Goal: Information Seeking & Learning: Find contact information

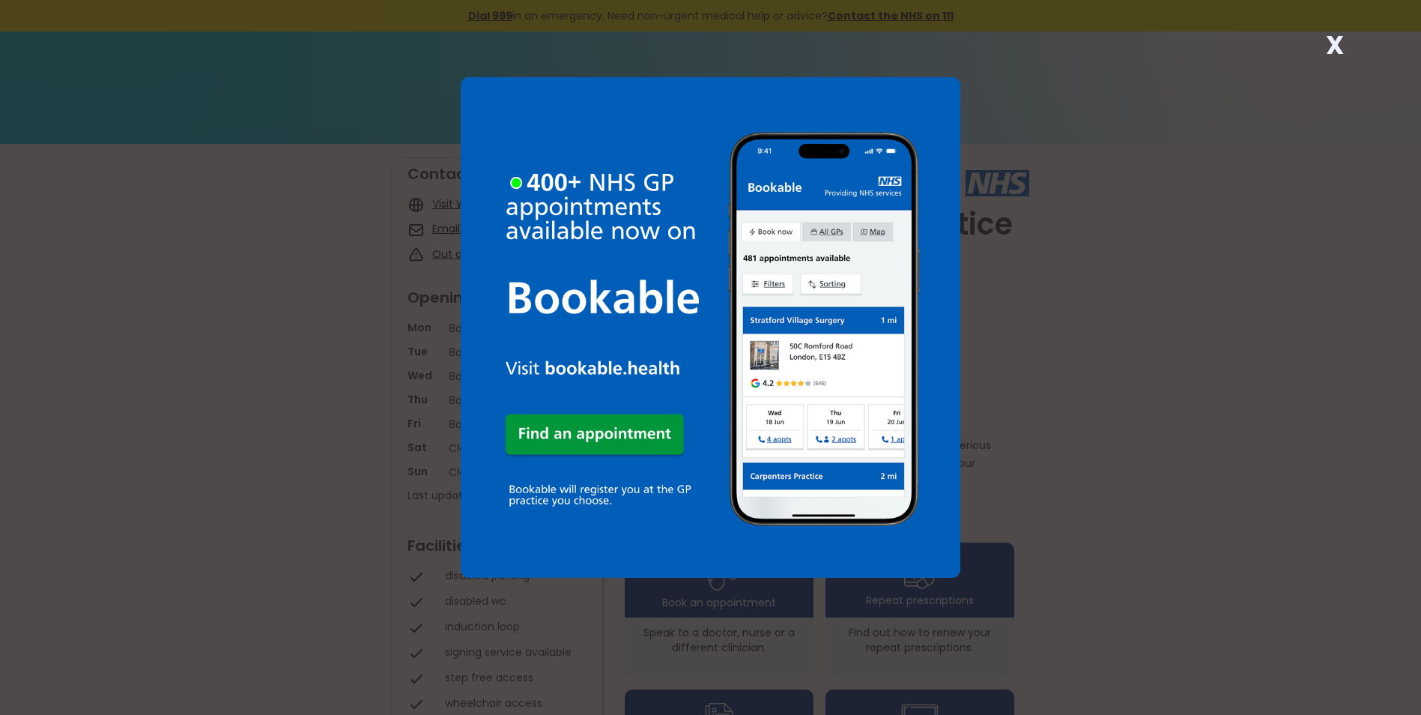
click at [1345, 42] on div "X" at bounding box center [1335, 51] width 30 height 30
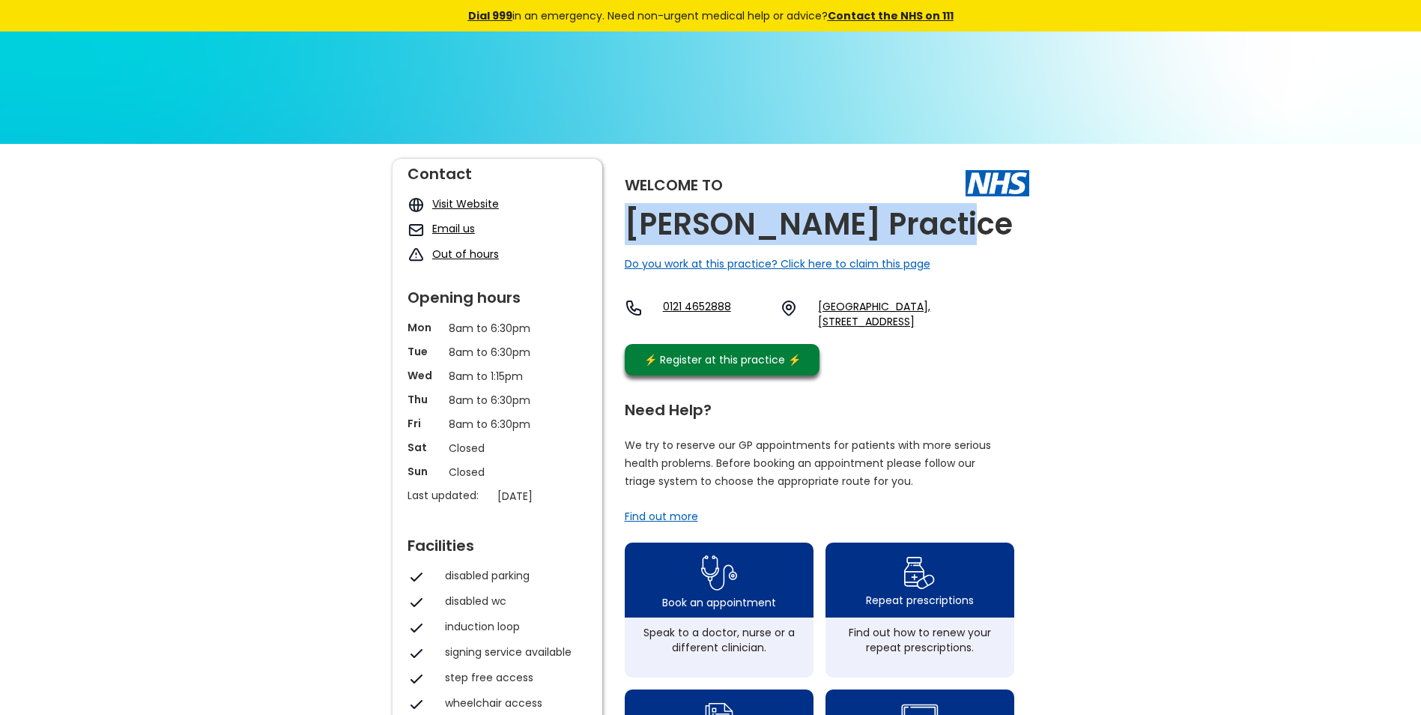
drag, startPoint x: 626, startPoint y: 232, endPoint x: 942, endPoint y: 233, distance: 316.2
click at [942, 233] on div "Welcome to [PERSON_NAME] Practice Do you work at this practice? Click here to c…" at bounding box center [827, 271] width 405 height 224
copy h2 "[PERSON_NAME] Practice"
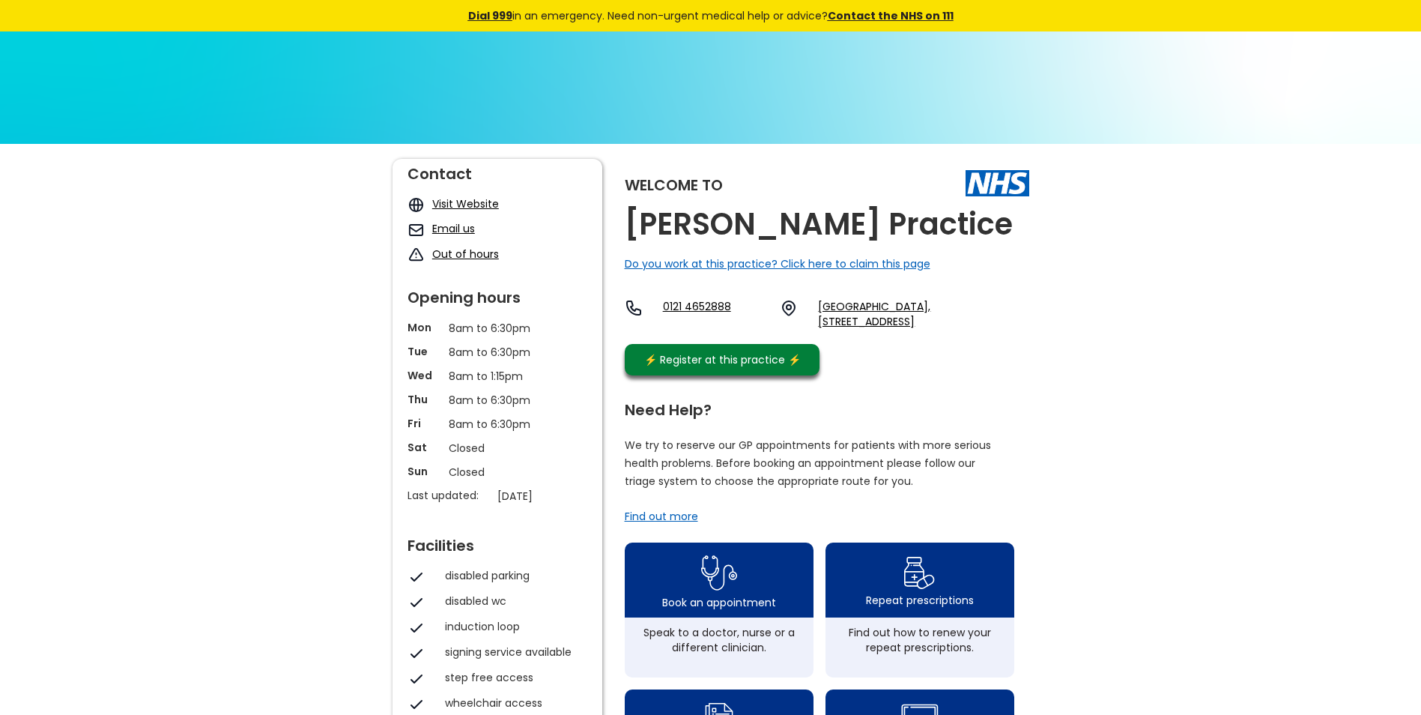
click at [958, 370] on div "Welcome to [PERSON_NAME] Practice Do you work at this practice? Click here to c…" at bounding box center [827, 271] width 405 height 224
drag, startPoint x: 812, startPoint y: 303, endPoint x: 850, endPoint y: 312, distance: 38.5
click at [850, 312] on div "0121 4652888 [GEOGRAPHIC_DATA][STREET_ADDRESS][GEOGRAPHIC_DATA]" at bounding box center [827, 314] width 405 height 30
copy link "Stockl"
click at [801, 327] on div "0121 4652888 [GEOGRAPHIC_DATA][STREET_ADDRESS][GEOGRAPHIC_DATA]" at bounding box center [827, 314] width 405 height 30
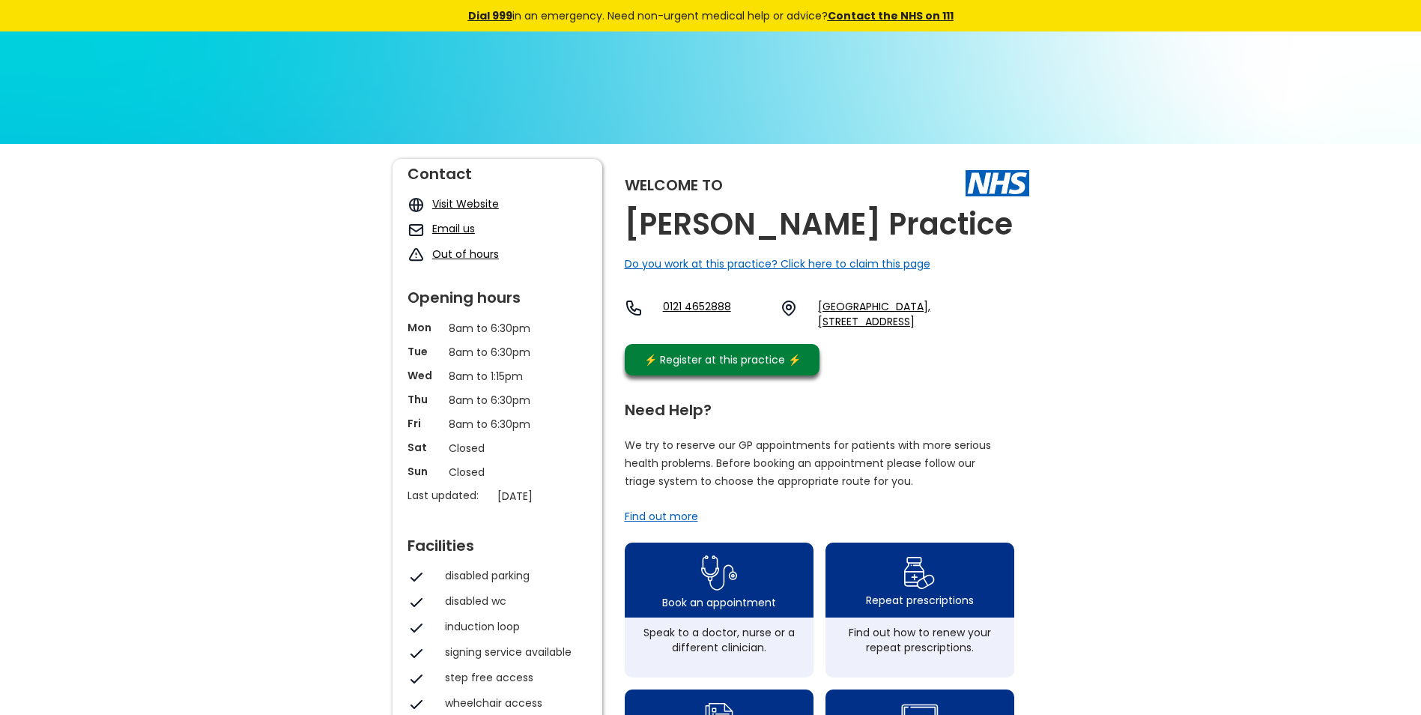
drag, startPoint x: 817, startPoint y: 304, endPoint x: 848, endPoint y: 323, distance: 36.0
click at [848, 323] on div "0121 4652888 [GEOGRAPHIC_DATA][STREET_ADDRESS][GEOGRAPHIC_DATA]" at bounding box center [827, 314] width 405 height 30
drag, startPoint x: 848, startPoint y: 323, endPoint x: 837, endPoint y: 309, distance: 17.6
copy link "[GEOGRAPHIC_DATA], [STREET_ADDRESS],"
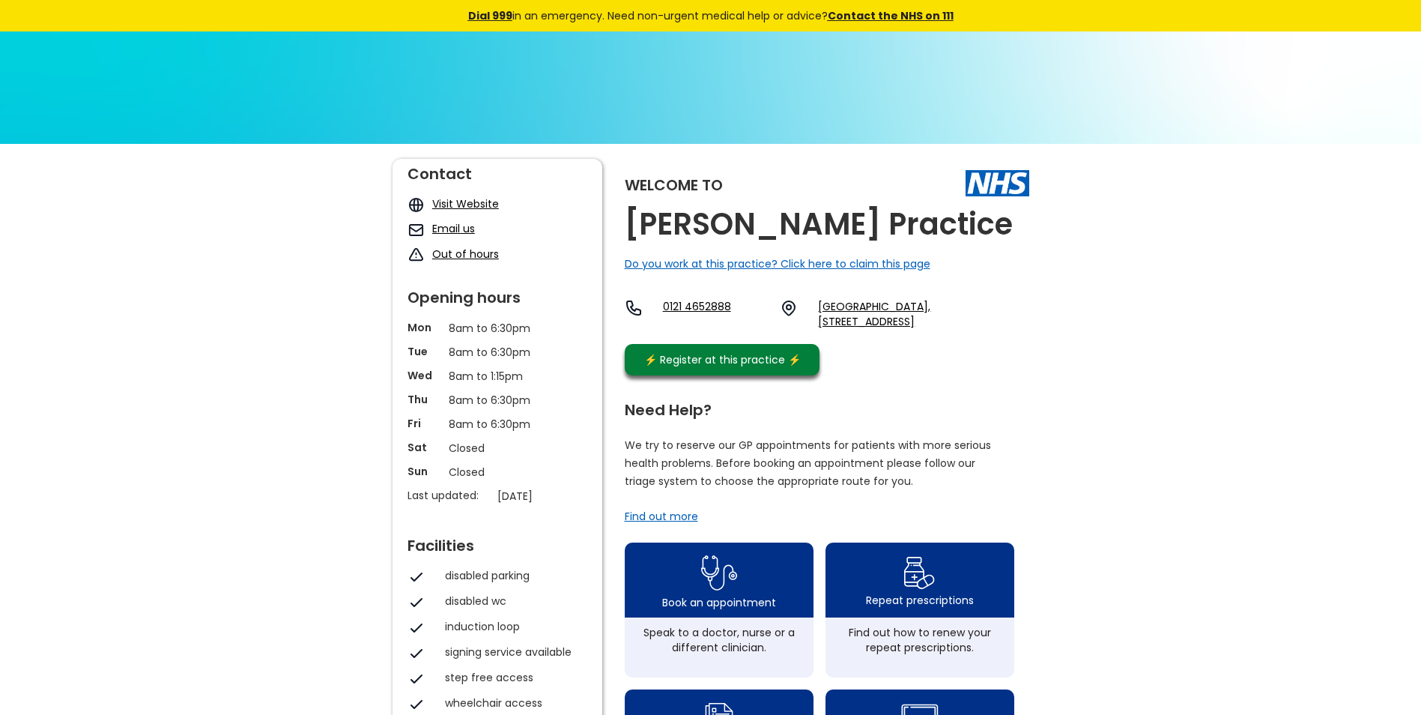
drag, startPoint x: 930, startPoint y: 294, endPoint x: 844, endPoint y: 321, distance: 89.3
click at [844, 321] on div "Welcome to [PERSON_NAME] Practice Do you work at this practice? Click here to c…" at bounding box center [827, 271] width 405 height 224
copy link "[STREET_ADDRESS]"
